Goal: Transaction & Acquisition: Obtain resource

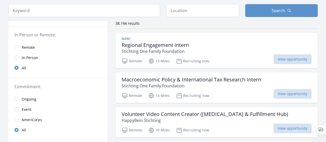
scroll to position [42, 0]
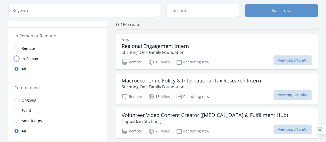
click at [17, 59] on input "radio" at bounding box center [16, 59] width 4 height 4
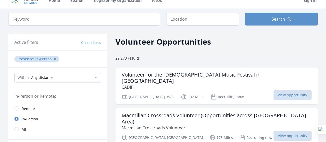
scroll to position [10, 0]
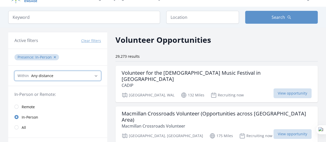
click at [91, 73] on select "Any distance , 5 Miles , 20 Miles , 50 Miles , 100 Miles" at bounding box center [57, 76] width 87 height 10
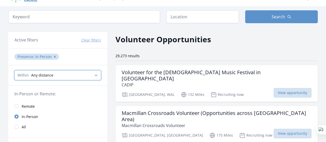
scroll to position [11, 0]
click at [91, 73] on select "Any distance , 5 Miles , 20 Miles , 50 Miles , 100 Miles" at bounding box center [57, 75] width 87 height 10
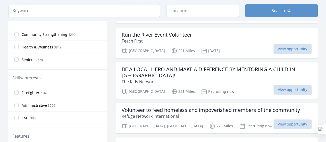
scroll to position [0, 0]
click at [15, 36] on label "Community Strengthening 4299" at bounding box center [57, 34] width 99 height 10
click at [15, 36] on input "Community Strengthening 4299" at bounding box center [16, 34] width 4 height 4
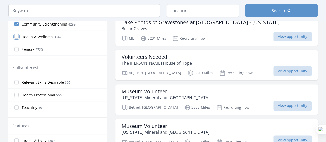
click at [17, 36] on input "Health & Wellness 3842" at bounding box center [16, 37] width 4 height 4
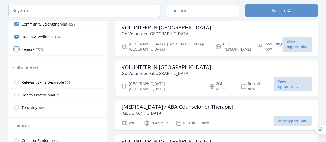
click at [17, 47] on input "Seniors 2720" at bounding box center [16, 49] width 4 height 4
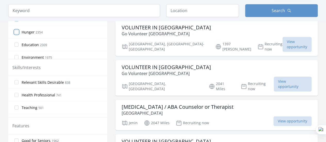
click at [18, 31] on input "Hunger 2354" at bounding box center [16, 32] width 4 height 4
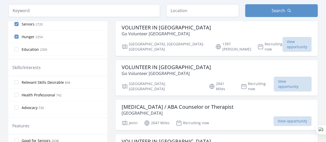
scroll to position [26, 0]
click at [15, 48] on input "Education 2309" at bounding box center [16, 49] width 4 height 4
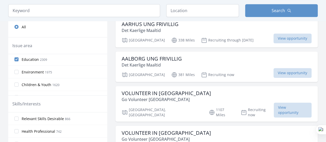
scroll to position [53, 0]
click at [17, 69] on input "Environment 1975" at bounding box center [16, 71] width 4 height 4
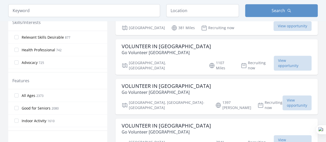
scroll to position [243, 0]
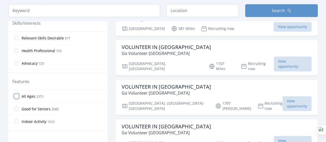
click at [17, 95] on input "All Ages 2373" at bounding box center [16, 96] width 4 height 4
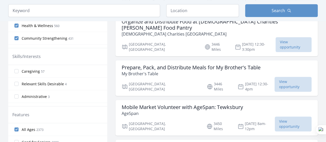
scroll to position [210, 0]
click at [17, 71] on input "Caregiving 57" at bounding box center [16, 71] width 4 height 4
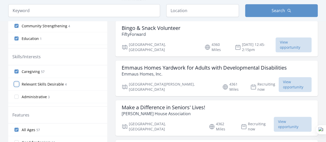
click at [16, 83] on input "Relevant Skills Desirable 4" at bounding box center [16, 84] width 4 height 4
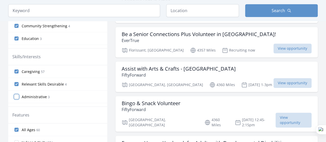
click at [17, 96] on input "Administrative 3" at bounding box center [16, 97] width 4 height 4
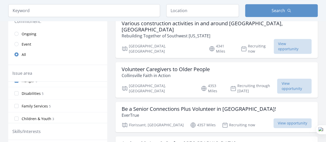
scroll to position [71, 0]
click at [16, 91] on input "Disabilities 5" at bounding box center [16, 93] width 4 height 4
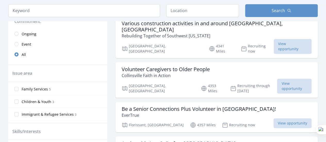
scroll to position [88, 0]
click at [16, 88] on input "Family Services 5" at bounding box center [16, 89] width 4 height 4
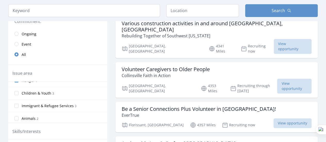
scroll to position [82, 0]
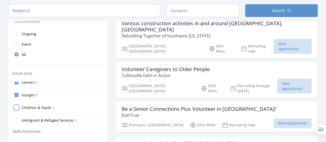
click at [17, 106] on input "Children & Youth 3" at bounding box center [16, 108] width 4 height 4
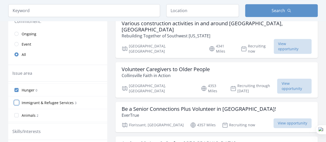
click at [15, 101] on input "Immigrant & Refugee Services 3" at bounding box center [16, 103] width 4 height 4
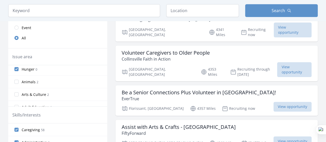
scroll to position [115, 0]
click at [16, 81] on input "Animals 2" at bounding box center [16, 83] width 4 height 4
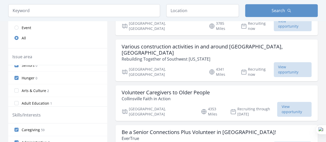
scroll to position [134, 0]
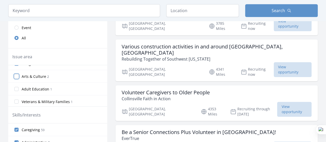
click at [18, 74] on input "Arts & Culture 2" at bounding box center [16, 76] width 4 height 4
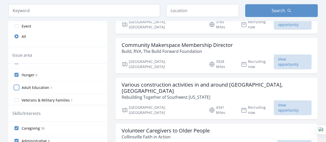
click at [18, 85] on input "Adult Education 1" at bounding box center [16, 87] width 4 height 4
click at [17, 99] on input "Veterans & Military Families 1" at bounding box center [16, 100] width 4 height 4
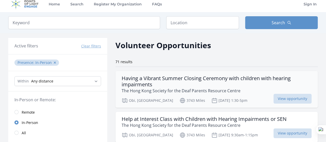
scroll to position [5, 0]
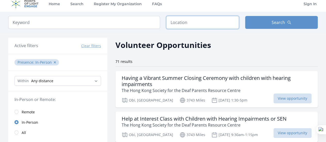
click at [187, 21] on input "text" at bounding box center [202, 22] width 73 height 13
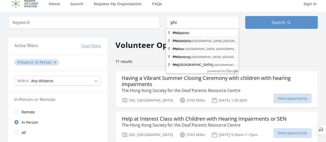
type input "Philadelphia, PA, USA"
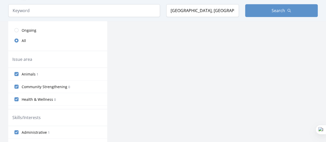
scroll to position [129, 0]
click at [17, 72] on input "Animals 1" at bounding box center [16, 73] width 4 height 4
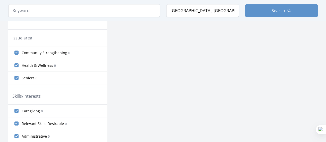
click at [17, 54] on label "Community Strengthening 0" at bounding box center [57, 52] width 99 height 10
click at [17, 54] on input "Community Strengthening 0" at bounding box center [16, 53] width 4 height 4
click at [17, 51] on input "Health & Wellness 0" at bounding box center [16, 53] width 4 height 4
click at [17, 52] on input "Seniors 0" at bounding box center [16, 53] width 4 height 4
click at [16, 51] on input "Hunger 0" at bounding box center [16, 53] width 4 height 4
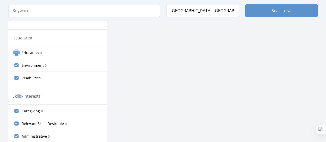
click at [16, 52] on input "Education 0" at bounding box center [16, 53] width 4 height 4
click at [16, 52] on input "Environment 0" at bounding box center [16, 53] width 4 height 4
click at [16, 52] on input "Disabilities 0" at bounding box center [16, 53] width 4 height 4
click at [16, 52] on input "Family Services 0" at bounding box center [16, 53] width 4 height 4
click at [16, 52] on input "Children & Youth 0" at bounding box center [16, 53] width 4 height 4
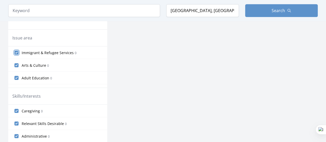
click at [16, 52] on input "Immigrant & Refugee Services 0" at bounding box center [16, 53] width 4 height 4
click at [16, 52] on input "Arts & Culture 0" at bounding box center [16, 53] width 4 height 4
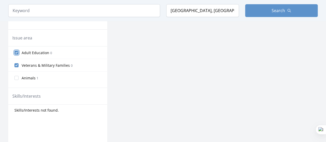
click at [16, 52] on input "Adult Education 0" at bounding box center [16, 53] width 4 height 4
click at [16, 52] on input "Veterans & Military Families 0" at bounding box center [16, 53] width 4 height 4
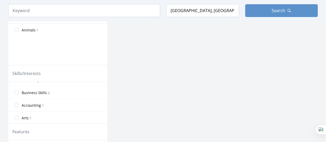
scroll to position [0, 0]
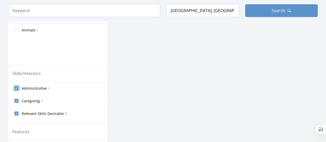
click at [18, 87] on input "Administrative 1" at bounding box center [16, 88] width 4 height 4
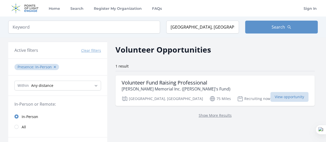
click at [92, 49] on button "Clear filters" at bounding box center [91, 50] width 20 height 5
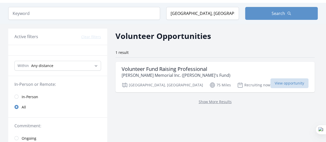
scroll to position [14, 0]
click at [184, 104] on div "Show More Results" at bounding box center [215, 101] width 199 height 19
click at [199, 102] on link "Show More Results" at bounding box center [215, 101] width 33 height 5
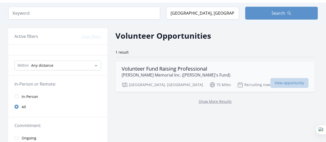
click at [271, 84] on span "View opportunity" at bounding box center [290, 83] width 38 height 10
click at [216, 16] on input "Philadelphia, PA, USA" at bounding box center [202, 13] width 73 height 13
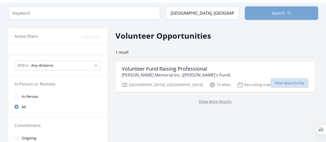
click at [270, 19] on button "Search" at bounding box center [281, 13] width 73 height 13
click at [270, 11] on button "Search" at bounding box center [281, 13] width 73 height 13
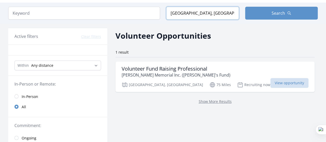
click at [212, 14] on input "Philadelphia, PA, USA" at bounding box center [202, 13] width 73 height 13
click at [76, 10] on input "search" at bounding box center [84, 13] width 152 height 13
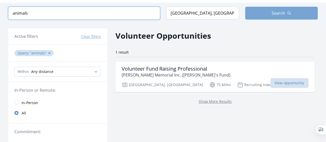
type input "animals"
click at [272, 9] on button "Search" at bounding box center [281, 13] width 73 height 13
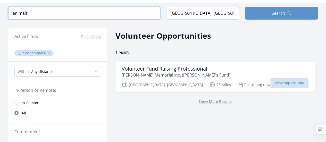
click at [112, 13] on input "animals" at bounding box center [84, 13] width 152 height 13
click button "submit" at bounding box center [0, 0] width 0 height 0
click at [49, 53] on button "✕" at bounding box center [49, 53] width 3 height 5
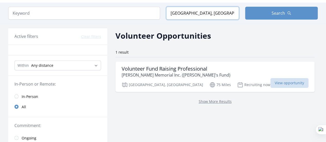
drag, startPoint x: 215, startPoint y: 14, endPoint x: 164, endPoint y: 6, distance: 51.6
click at [164, 6] on div "Keyword Location Philadelphia, PA, USA Search" at bounding box center [163, 13] width 326 height 21
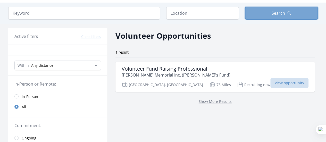
click at [294, 9] on button "Search" at bounding box center [281, 13] width 73 height 13
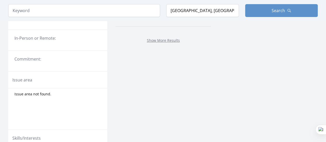
scroll to position [40, 0]
click at [49, 43] on fieldset "In-Person or Remote:" at bounding box center [57, 40] width 99 height 10
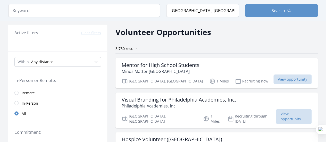
scroll to position [15, 0]
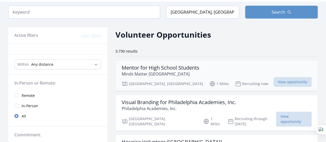
click at [218, 70] on div "Mentor for High School Students Minds Matter Philadelphia" at bounding box center [217, 71] width 190 height 12
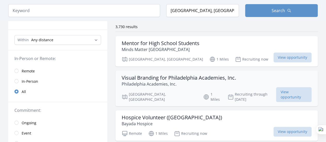
scroll to position [40, 0]
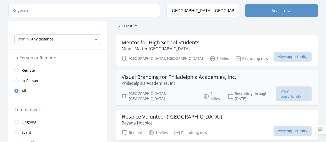
click at [149, 77] on h3 "Visual Branding for Philadelphia Academies, Inc." at bounding box center [179, 77] width 115 height 6
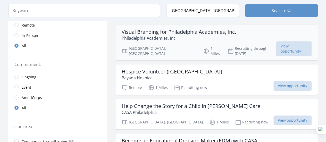
scroll to position [87, 0]
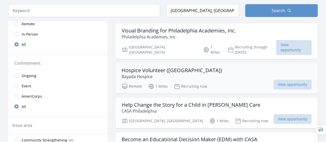
click at [141, 74] on p "Bayada Hospice" at bounding box center [172, 77] width 101 height 6
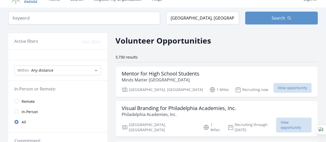
scroll to position [0, 0]
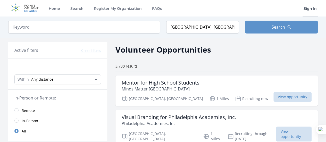
click at [311, 9] on link "Sign In" at bounding box center [310, 8] width 15 height 17
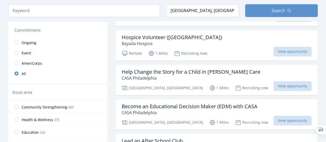
scroll to position [120, 0]
click at [162, 75] on p "CASA Philadelphia" at bounding box center [191, 78] width 139 height 6
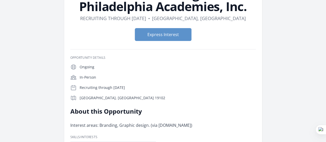
scroll to position [51, 0]
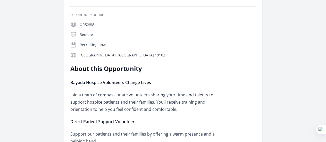
scroll to position [94, 0]
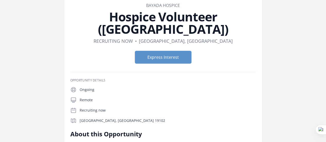
scroll to position [0, 0]
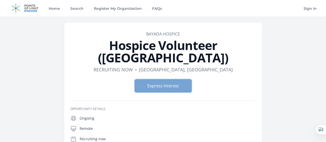
click at [168, 79] on button "Express Interest" at bounding box center [163, 85] width 57 height 13
click at [163, 79] on button "Express Interest" at bounding box center [163, 85] width 57 height 13
click at [152, 79] on button "Express Interest" at bounding box center [163, 85] width 57 height 13
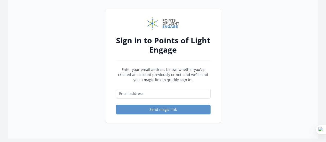
scroll to position [21, 0]
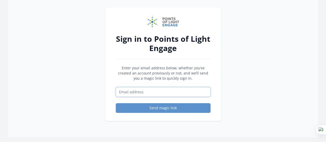
click at [128, 93] on input "Email address" at bounding box center [163, 92] width 95 height 10
type input "[EMAIL_ADDRESS][DOMAIN_NAME]"
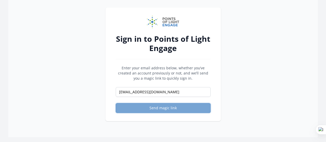
click at [154, 108] on button "Send magic link" at bounding box center [163, 108] width 95 height 10
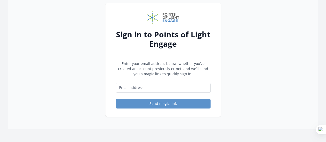
scroll to position [59, 0]
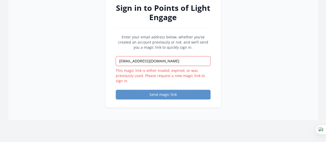
scroll to position [53, 0]
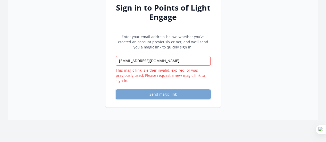
click at [135, 96] on button "Send magic link" at bounding box center [163, 95] width 95 height 10
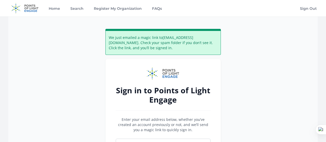
scroll to position [40, 0]
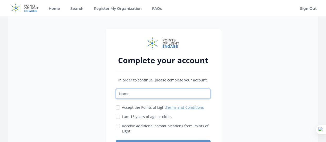
click at [152, 93] on input "Name" at bounding box center [163, 94] width 95 height 10
drag, startPoint x: 151, startPoint y: 97, endPoint x: 129, endPoint y: 89, distance: 23.3
click at [129, 89] on input "Sena Adugna" at bounding box center [163, 94] width 95 height 10
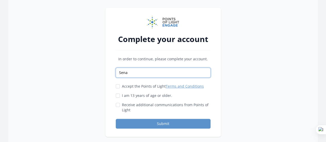
scroll to position [21, 0]
type input "Sena"
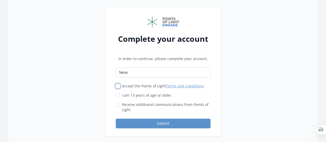
click at [118, 87] on input "Accept the Points of Light Terms and Conditions" at bounding box center [118, 86] width 4 height 4
checkbox input "true"
click at [117, 94] on input "I am 13 years of age or older." at bounding box center [118, 95] width 4 height 4
checkbox input "true"
click at [117, 103] on input "Receive additional communications from Points of Light" at bounding box center [118, 105] width 4 height 4
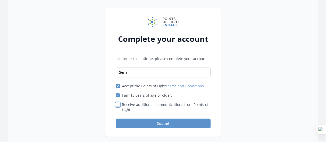
checkbox input "true"
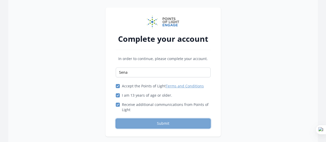
click at [132, 124] on button "Submit" at bounding box center [163, 124] width 95 height 10
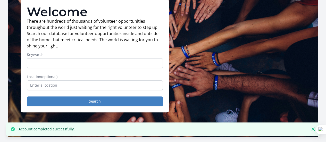
scroll to position [42, 0]
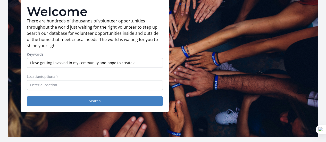
type input "I love getting involved in my community and hope to create a"
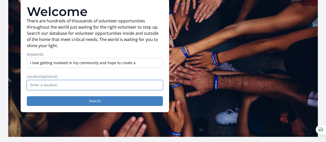
click at [63, 90] on input "text" at bounding box center [95, 85] width 136 height 10
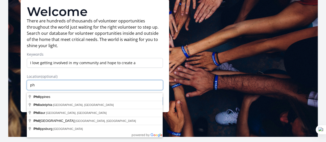
type input "p"
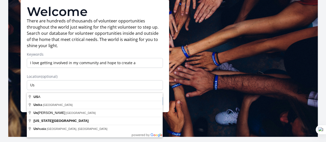
type input "[GEOGRAPHIC_DATA]"
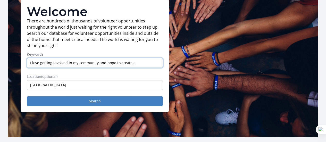
click at [145, 68] on input "I love getting involved in my community and hope to create a" at bounding box center [95, 63] width 136 height 10
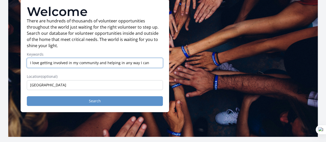
type input "I love getting involved in my community and helping in any way I can"
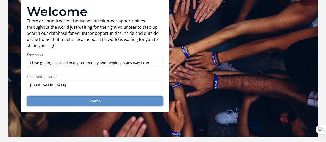
click at [82, 106] on button "Search" at bounding box center [95, 101] width 136 height 10
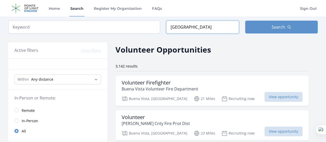
drag, startPoint x: 185, startPoint y: 25, endPoint x: 182, endPoint y: 25, distance: 3.4
click at [182, 25] on input "[GEOGRAPHIC_DATA]" at bounding box center [202, 27] width 73 height 13
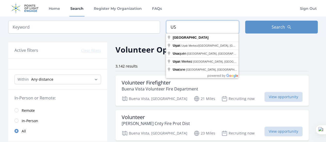
type input "U"
type input "[GEOGRAPHIC_DATA], [GEOGRAPHIC_DATA], [GEOGRAPHIC_DATA]"
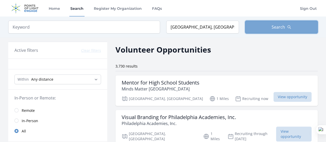
click at [267, 26] on button "Search" at bounding box center [281, 27] width 73 height 13
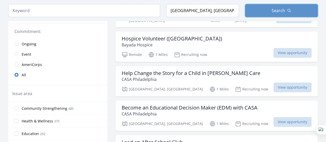
scroll to position [119, 0]
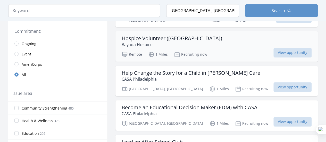
click at [218, 36] on div "Hospice Volunteer (Philadelphia County) Bayada Hospice" at bounding box center [217, 41] width 190 height 12
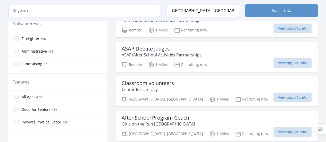
scroll to position [272, 0]
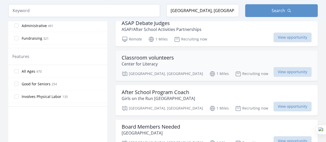
click at [222, 55] on div "Classroom volunteers Center for Literacy" at bounding box center [217, 61] width 190 height 12
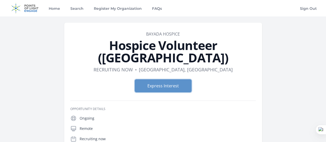
scroll to position [34, 0]
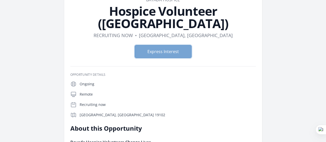
click at [170, 45] on button "Express Interest" at bounding box center [163, 51] width 57 height 13
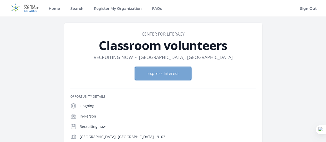
click at [166, 75] on button "Express Interest" at bounding box center [163, 73] width 57 height 13
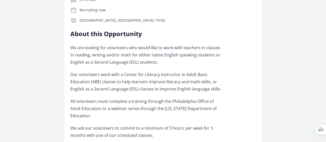
scroll to position [300, 0]
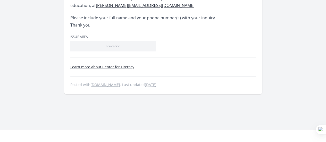
drag, startPoint x: 108, startPoint y: 73, endPoint x: 221, endPoint y: 110, distance: 119.2
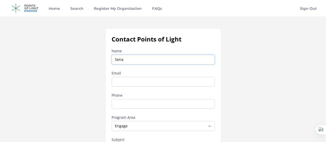
type input "Sena"
click at [124, 84] on input "Email" at bounding box center [163, 82] width 103 height 10
type input "[EMAIL_ADDRESS][DOMAIN_NAME]"
click at [130, 105] on input "Phone" at bounding box center [163, 104] width 103 height 10
click at [117, 104] on input "0940095135" at bounding box center [163, 104] width 103 height 10
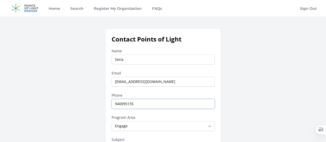
type input "[PHONE_NUMBER]"
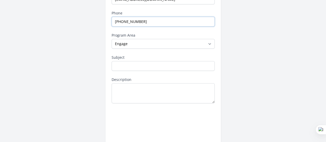
scroll to position [84, 0]
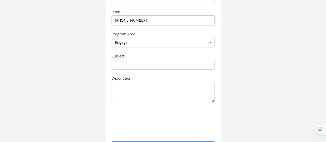
drag, startPoint x: 142, startPoint y: 22, endPoint x: 105, endPoint y: 24, distance: 36.7
click at [106, 24] on div "Contact Points of Light Name Sena Email [EMAIL_ADDRESS][DOMAIN_NAME] Phone [PHO…" at bounding box center [164, 51] width 116 height 212
click at [130, 44] on select "--None-- Daily Point of Light Award Disney Family Volunteer Rewards Global Netw…" at bounding box center [163, 43] width 103 height 10
select select "Points of Light Community"
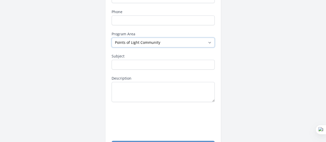
click at [112, 38] on select "--None-- Daily Point of Light Award Disney Family Volunteer Rewards Global Netw…" at bounding box center [163, 43] width 103 height 10
click at [144, 61] on input "Subject" at bounding box center [163, 65] width 103 height 10
